Goal: Task Accomplishment & Management: Complete application form

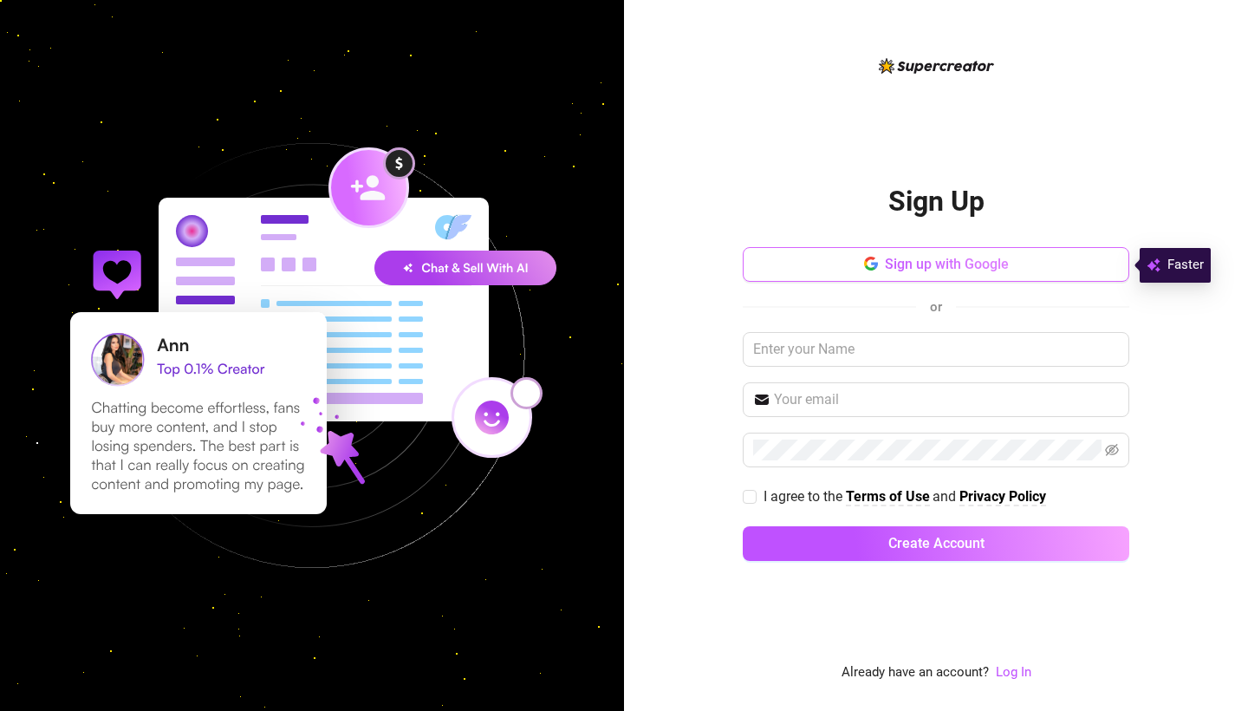
click at [862, 257] on button "Sign up with Google" at bounding box center [936, 264] width 386 height 35
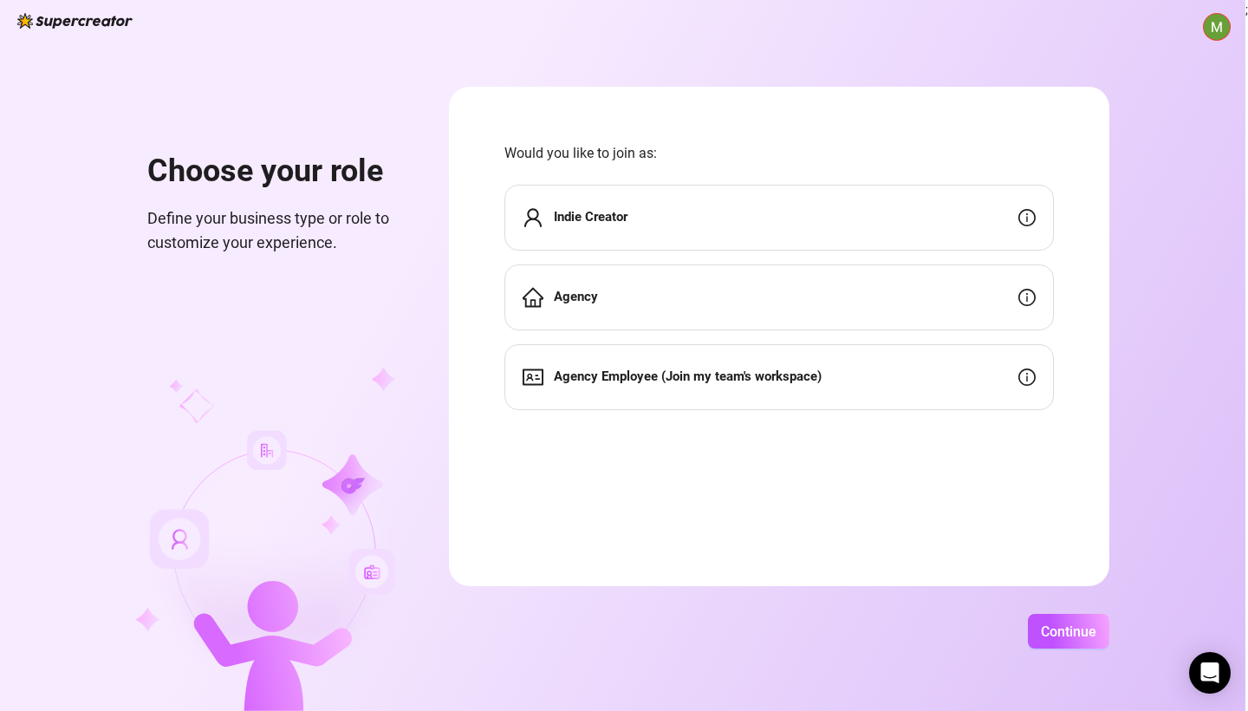
click at [678, 290] on div "Agency" at bounding box center [778, 297] width 549 height 66
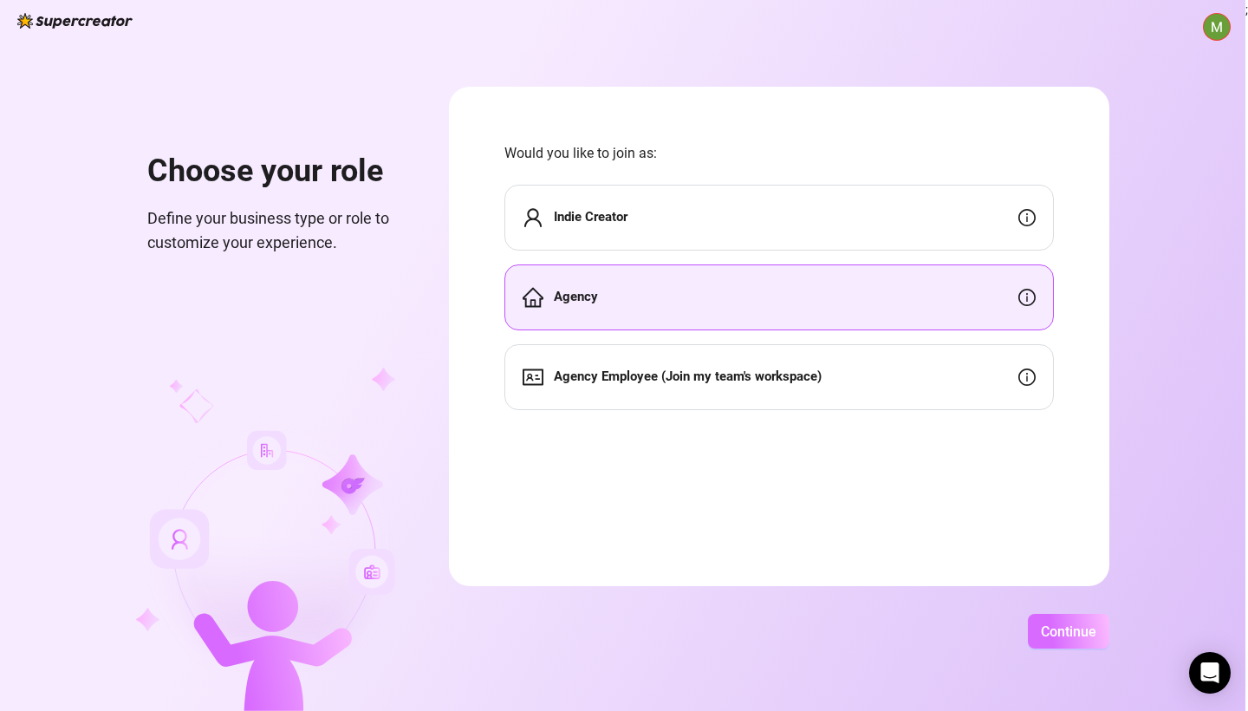
click at [1096, 638] on span "Continue" at bounding box center [1068, 631] width 55 height 16
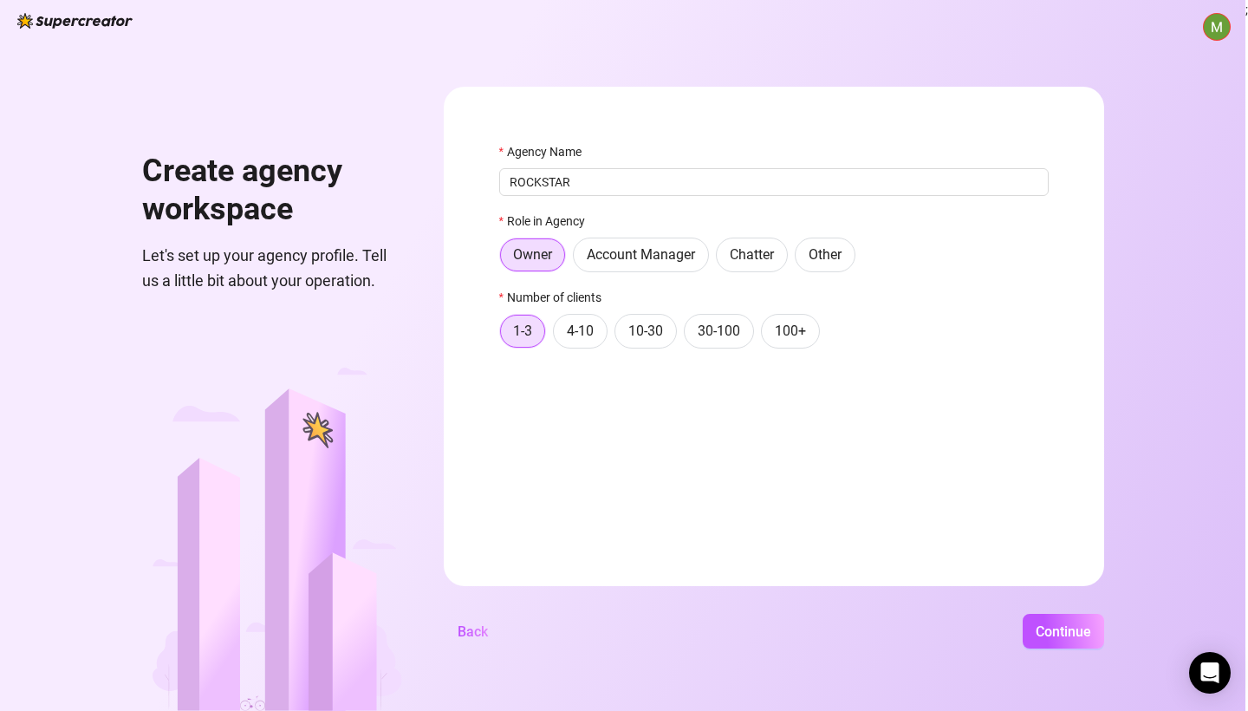
type input "ROCKSTAR"
click at [666, 413] on form "Agency Name ROCKSTAR Role in Agency Owner Account Manager Chatter Other Number …" at bounding box center [774, 336] width 660 height 499
click at [594, 338] on span "4-10" at bounding box center [580, 330] width 27 height 16
click at [558, 335] on input "4-10" at bounding box center [558, 335] width 0 height 0
click at [1104, 621] on button "Continue" at bounding box center [1063, 631] width 81 height 35
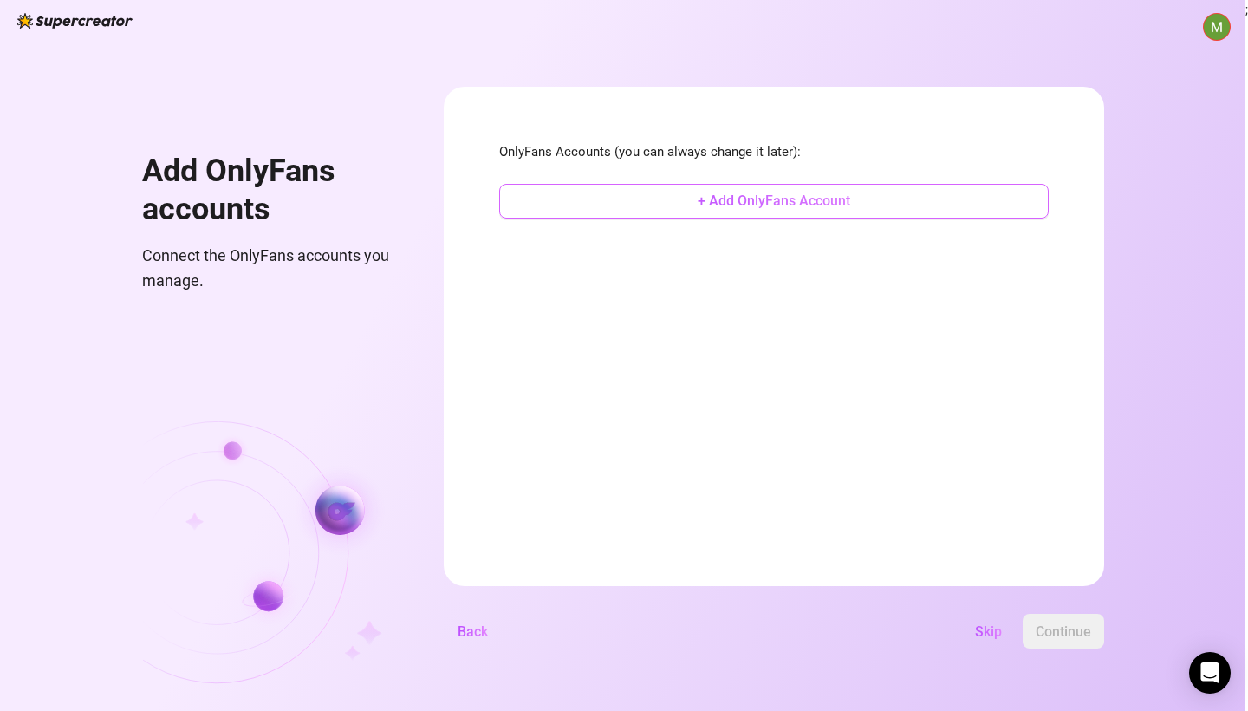
click at [768, 192] on button "+ Add OnlyFans Account" at bounding box center [773, 201] width 549 height 35
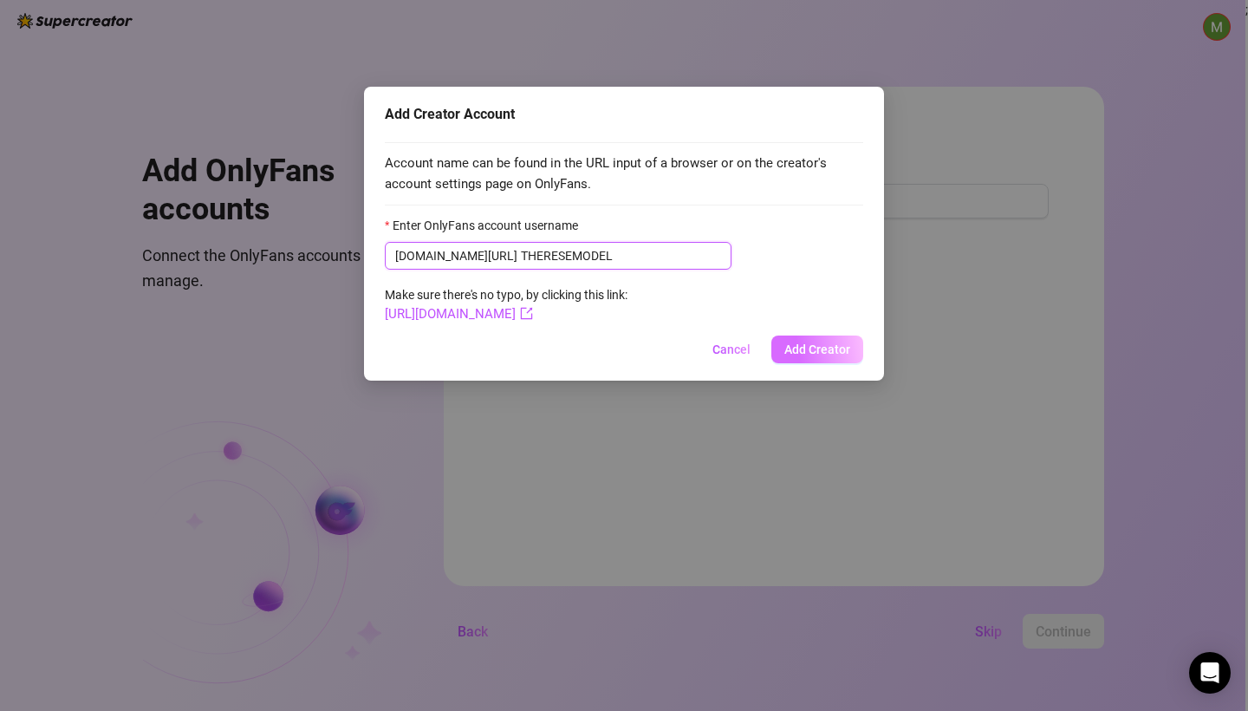
type input "THERESEMODEL"
click at [819, 340] on button "Add Creator" at bounding box center [817, 349] width 92 height 28
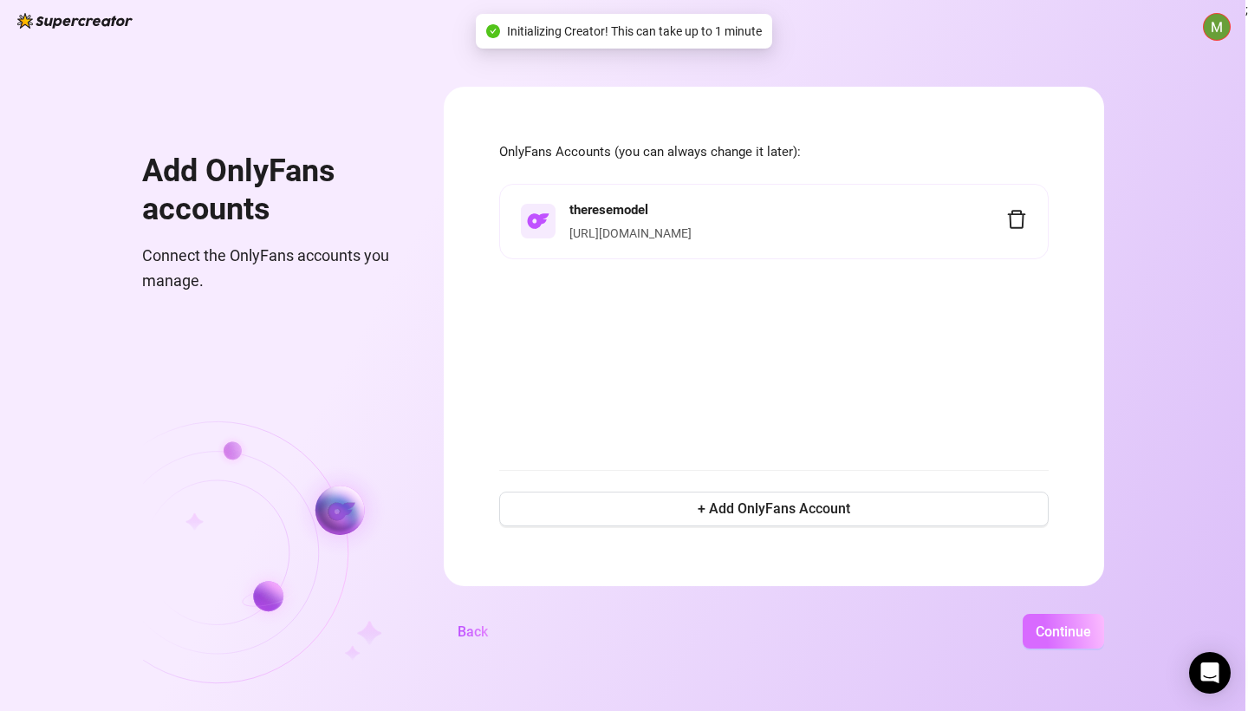
click at [1104, 640] on button "Continue" at bounding box center [1063, 631] width 81 height 35
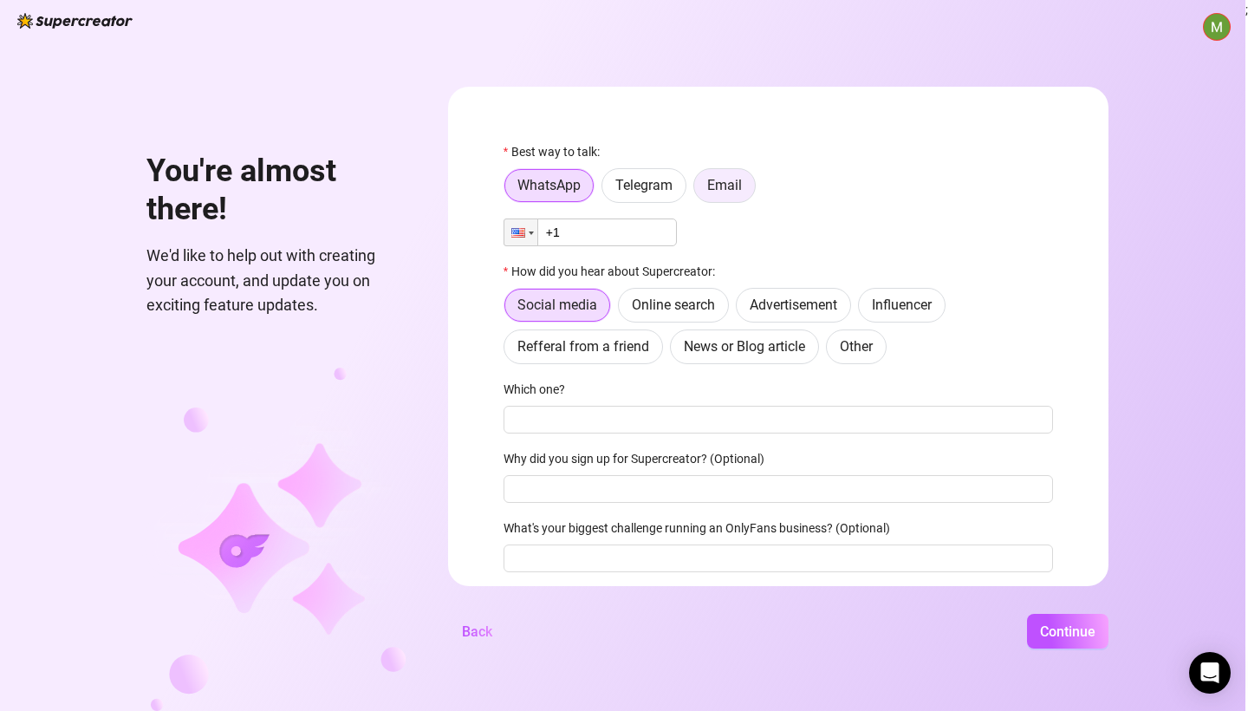
click at [742, 186] on span "Email" at bounding box center [724, 185] width 35 height 16
click at [698, 190] on input "Email" at bounding box center [698, 190] width 0 height 0
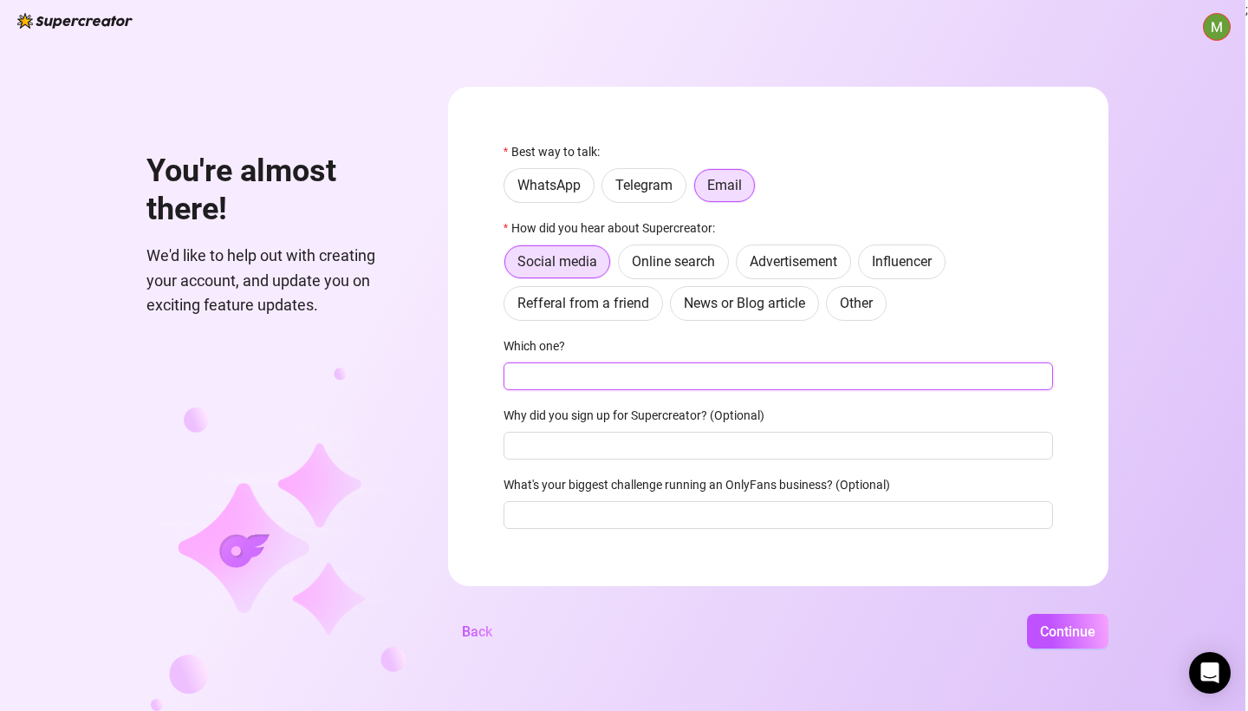
click at [603, 372] on input "Which one?" at bounding box center [777, 376] width 549 height 28
click at [712, 261] on span "Online search" at bounding box center [673, 261] width 83 height 16
click at [623, 266] on input "Online search" at bounding box center [623, 266] width 0 height 0
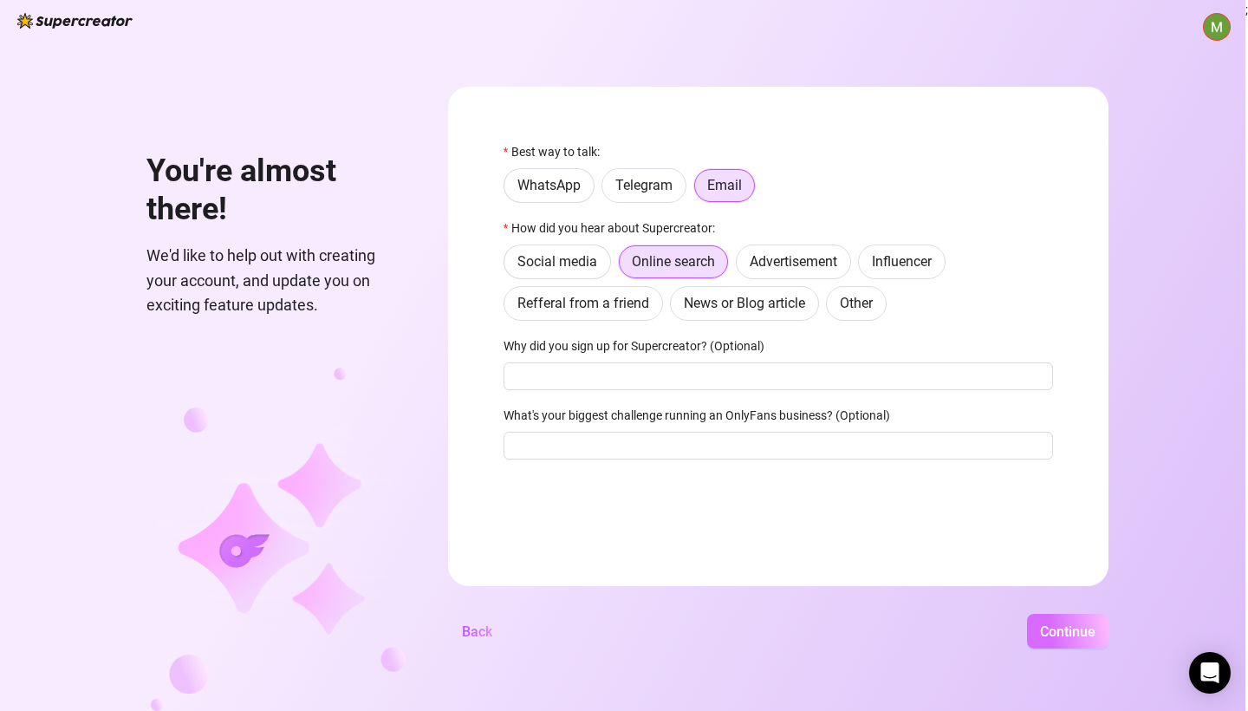
click at [1091, 619] on button "Continue" at bounding box center [1067, 631] width 81 height 35
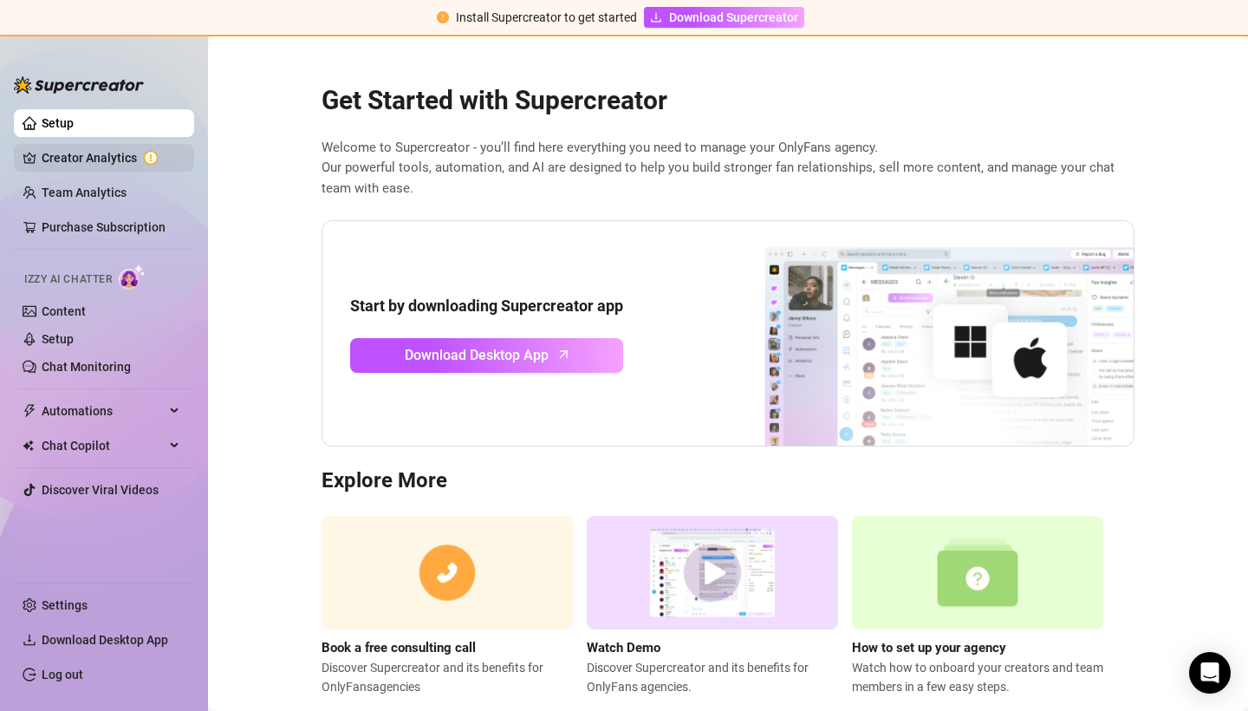
click at [62, 149] on link "Creator Analytics" at bounding box center [111, 158] width 139 height 28
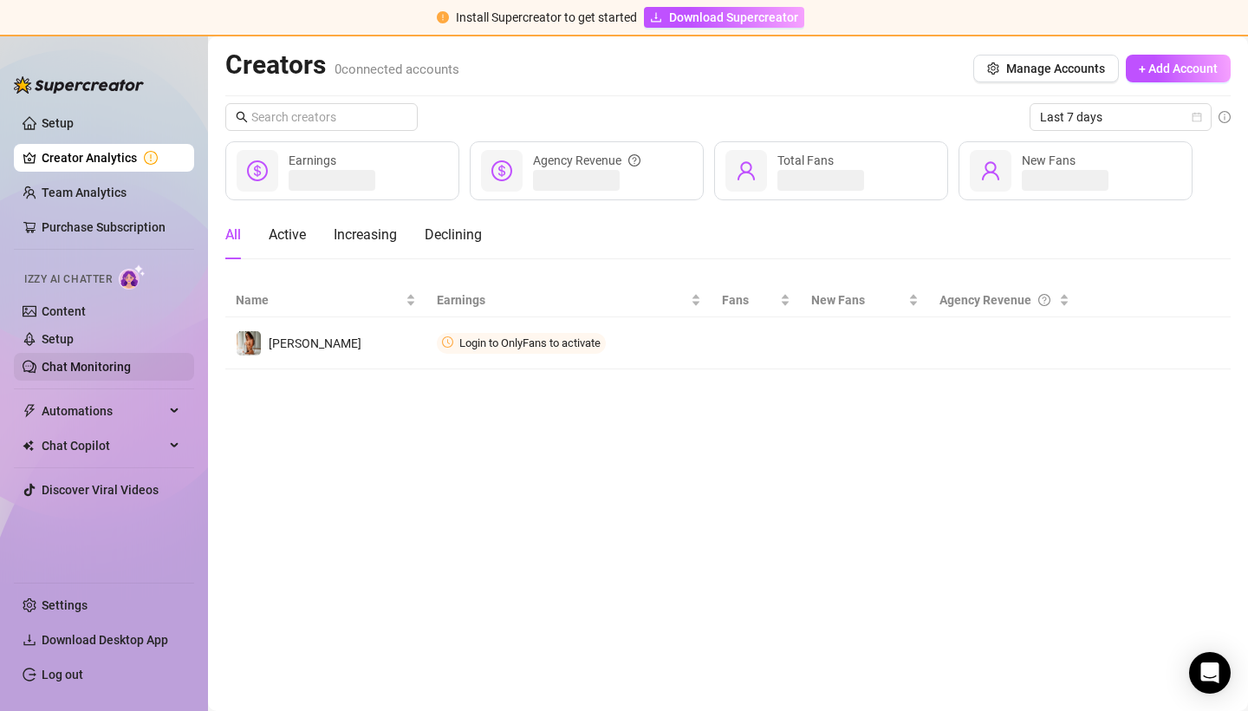
click at [80, 369] on link "Chat Monitoring" at bounding box center [86, 367] width 89 height 14
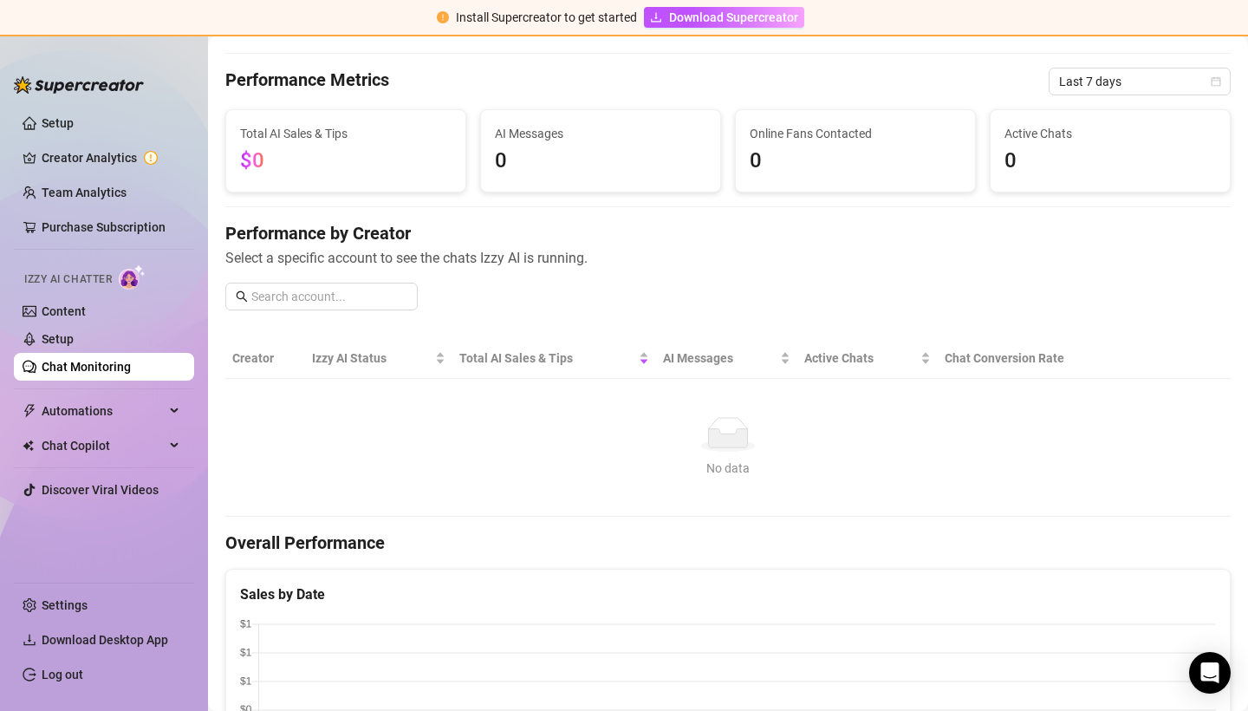
scroll to position [59, 0]
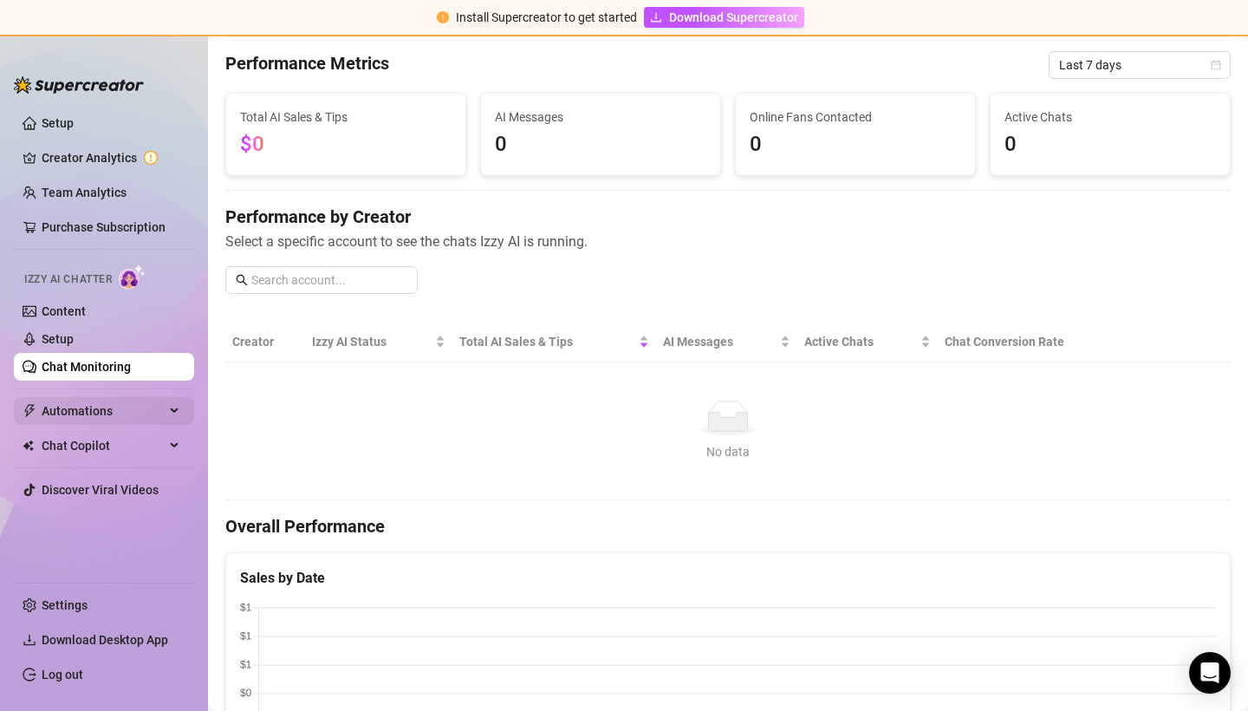
click at [122, 415] on span "Automations" at bounding box center [103, 411] width 123 height 28
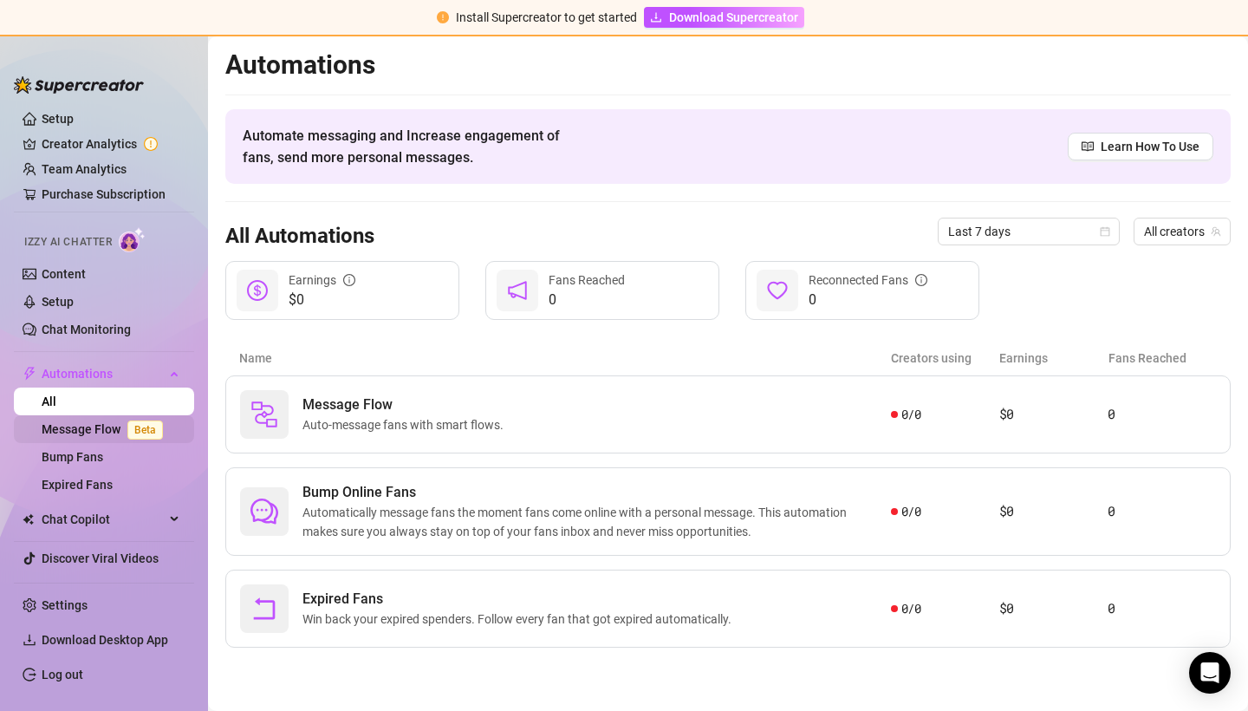
click at [88, 436] on link "Message Flow Beta" at bounding box center [106, 429] width 128 height 14
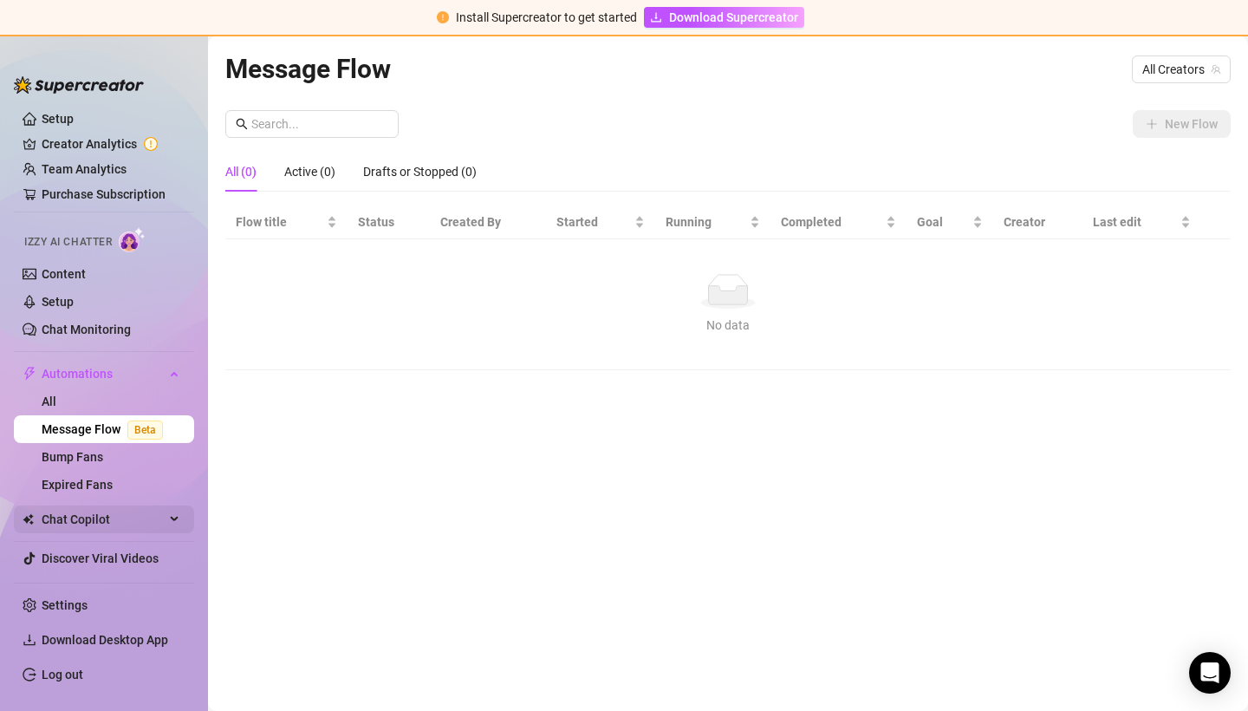
click at [70, 523] on span "Chat Copilot" at bounding box center [103, 519] width 123 height 28
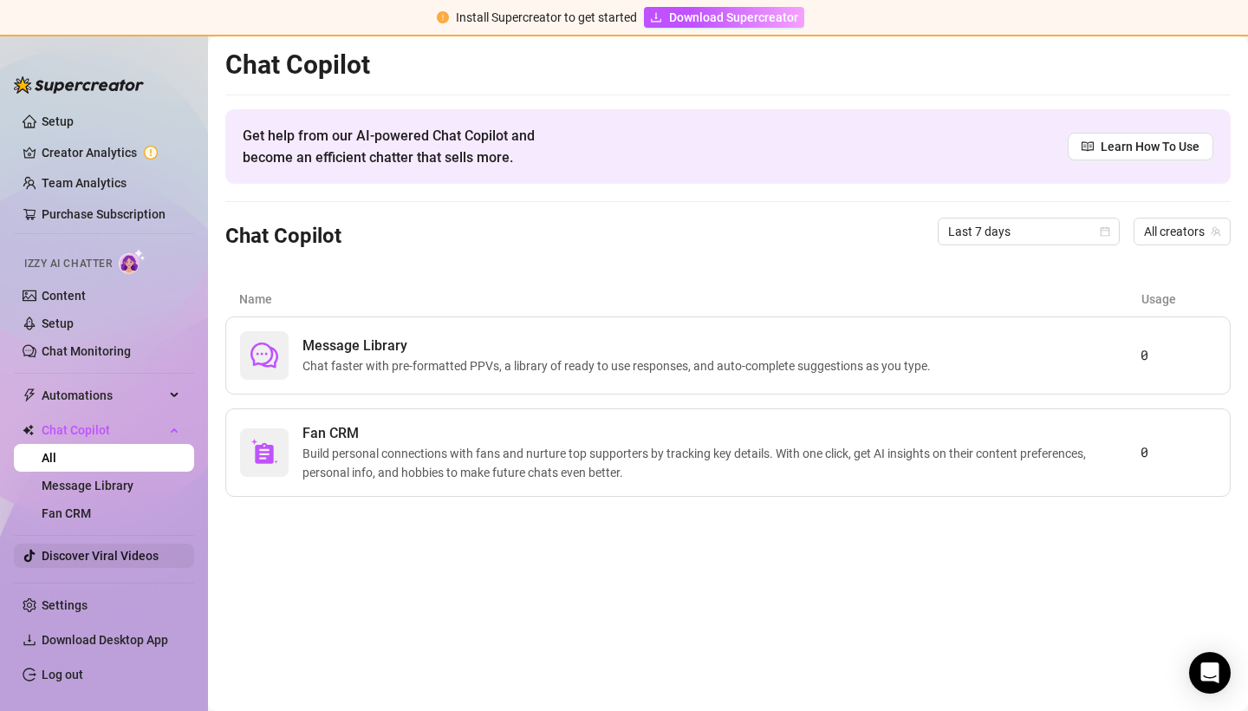
click at [89, 552] on link "Discover Viral Videos" at bounding box center [100, 556] width 117 height 14
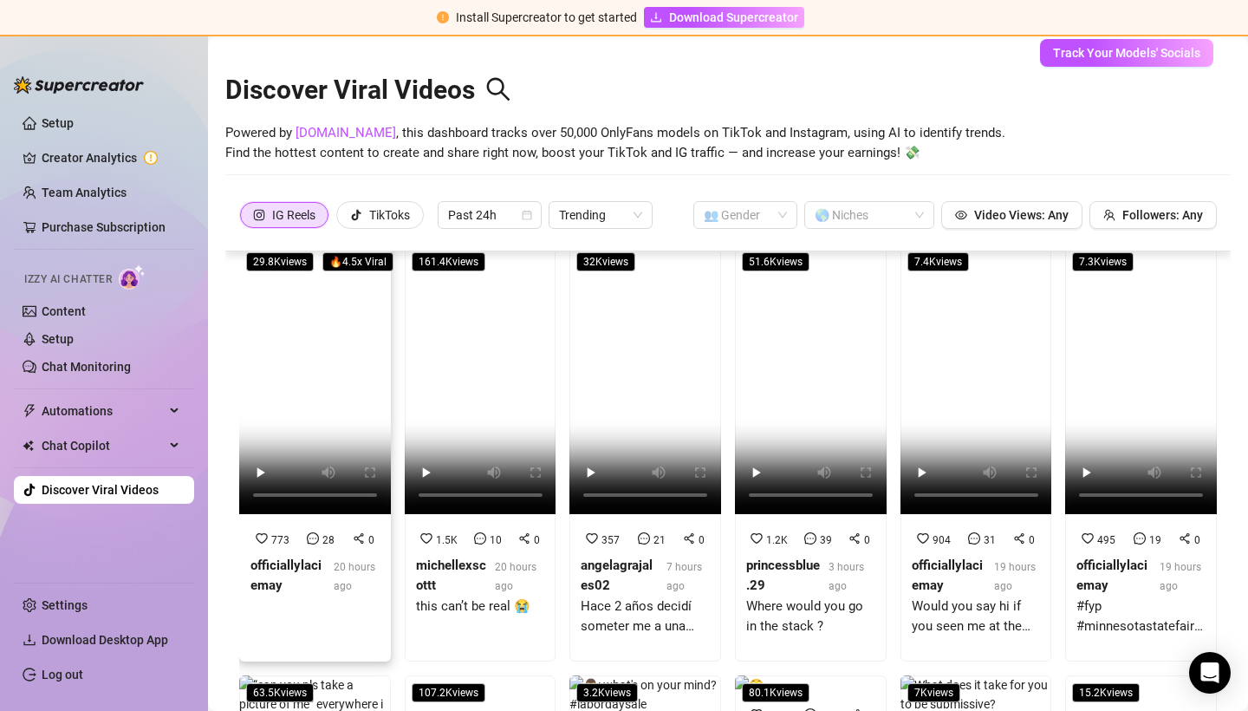
scroll to position [32, 0]
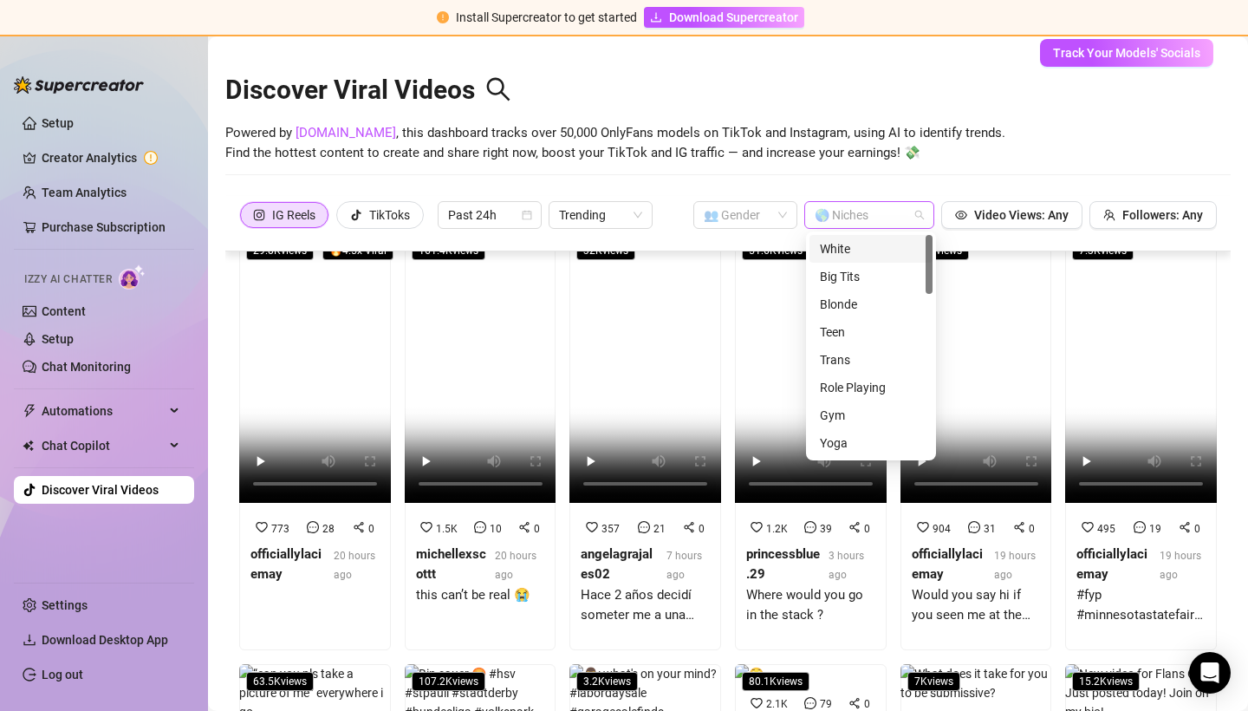
click at [870, 206] on div at bounding box center [860, 215] width 105 height 24
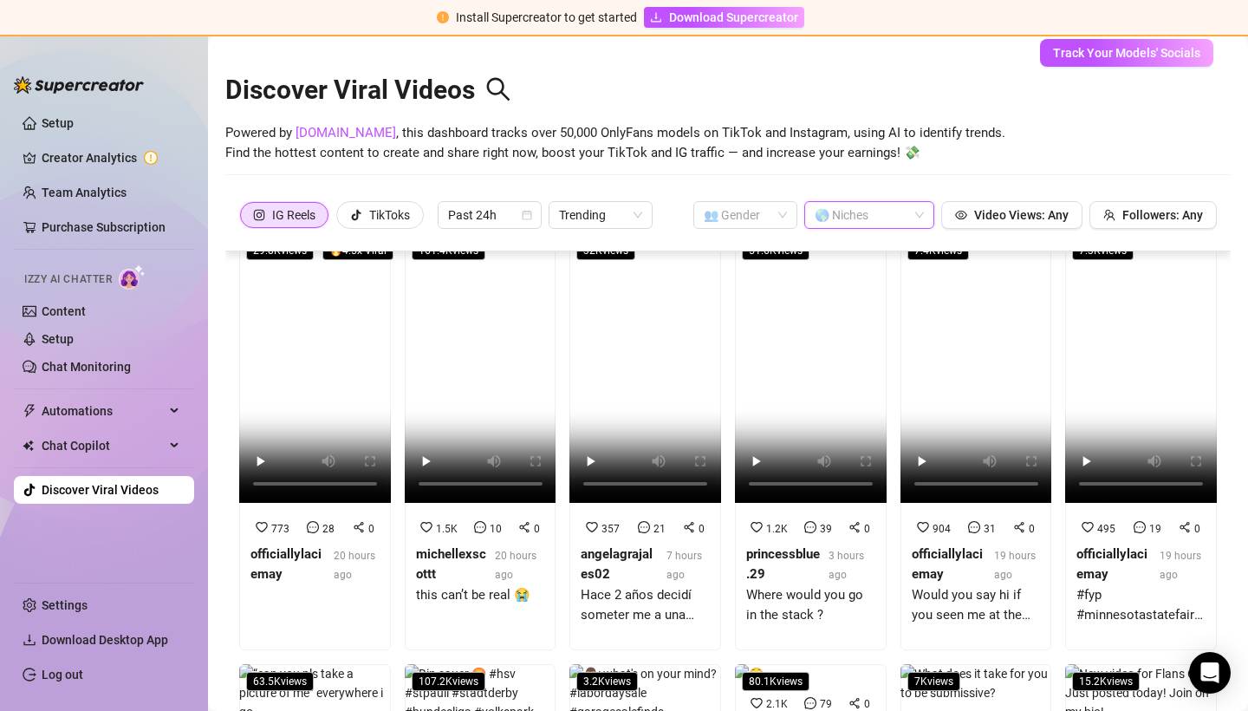
click at [856, 215] on div at bounding box center [860, 215] width 105 height 24
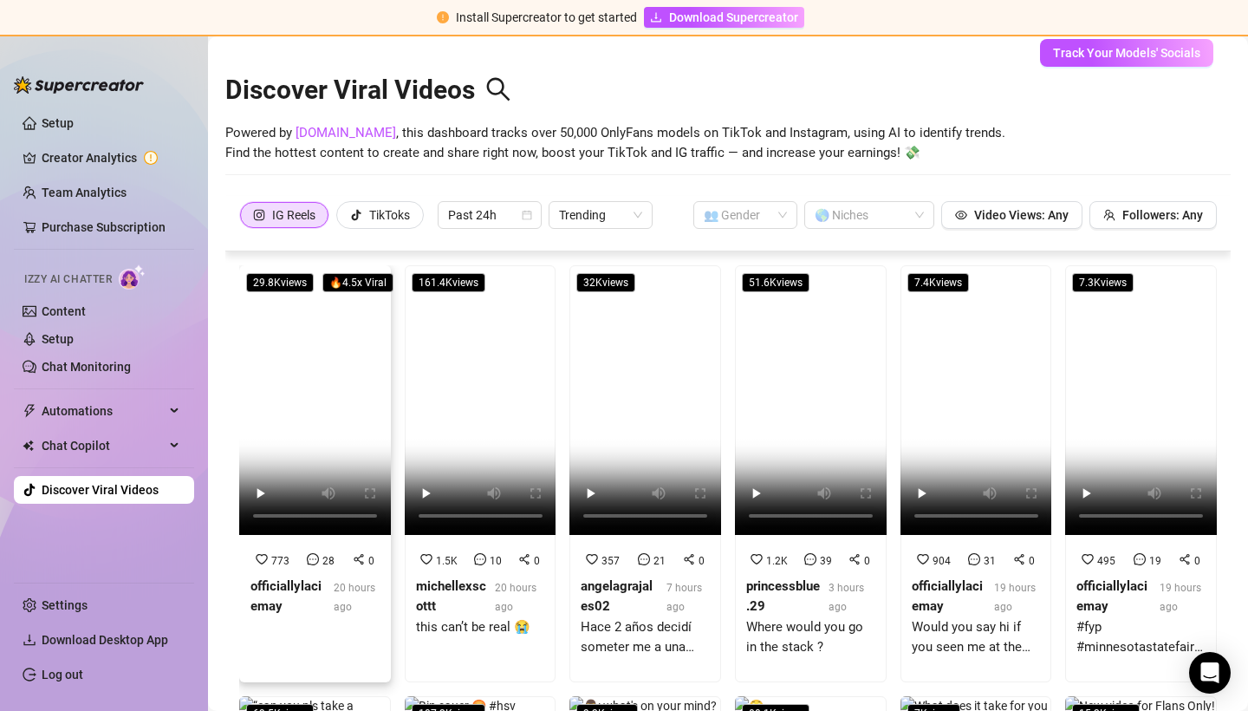
click at [289, 404] on video at bounding box center [315, 399] width 152 height 269
click at [315, 412] on video at bounding box center [315, 399] width 152 height 269
click at [62, 123] on link "Setup" at bounding box center [58, 123] width 32 height 14
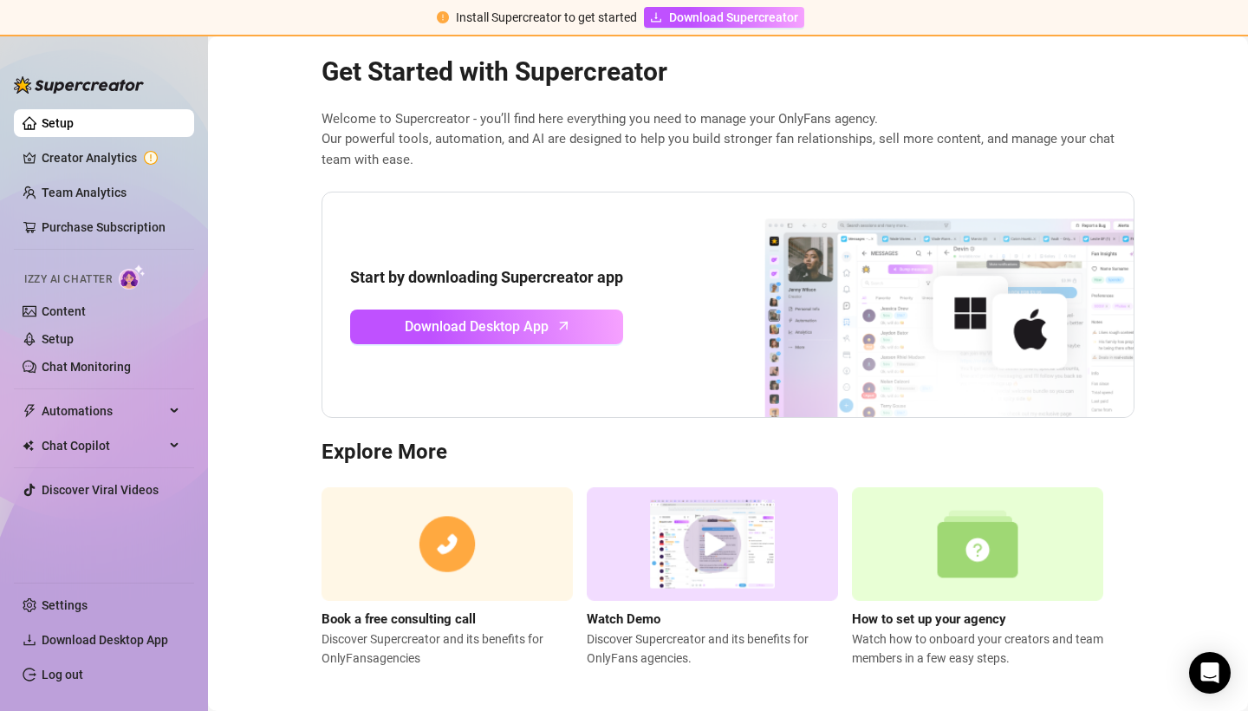
scroll to position [23, 0]
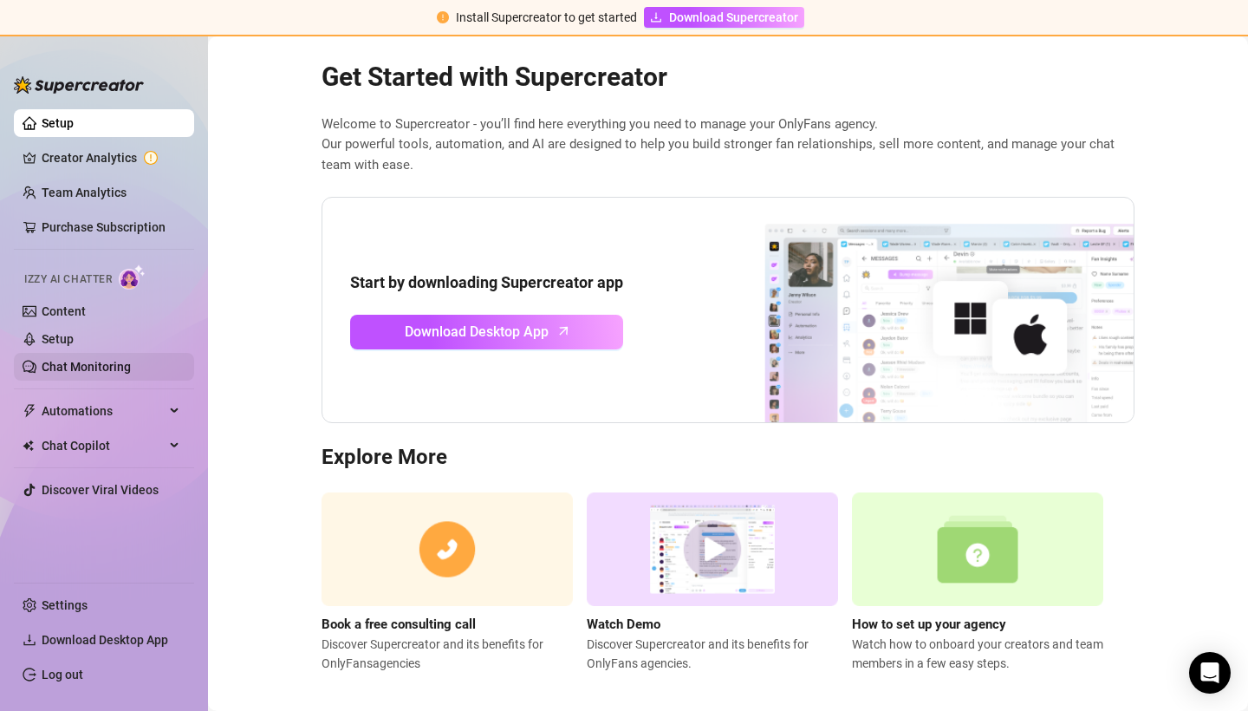
click at [71, 373] on link "Chat Monitoring" at bounding box center [86, 367] width 89 height 14
